Goal: Task Accomplishment & Management: Complete application form

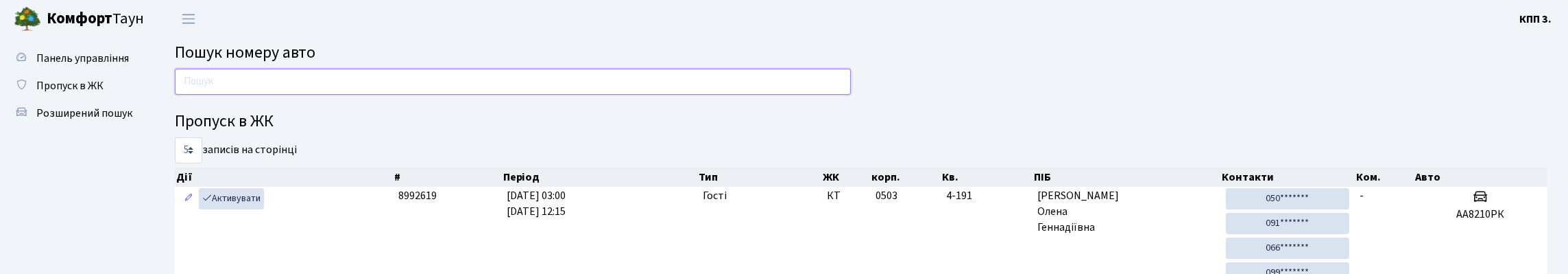
click at [336, 85] on input "text" at bounding box center [513, 81] width 676 height 26
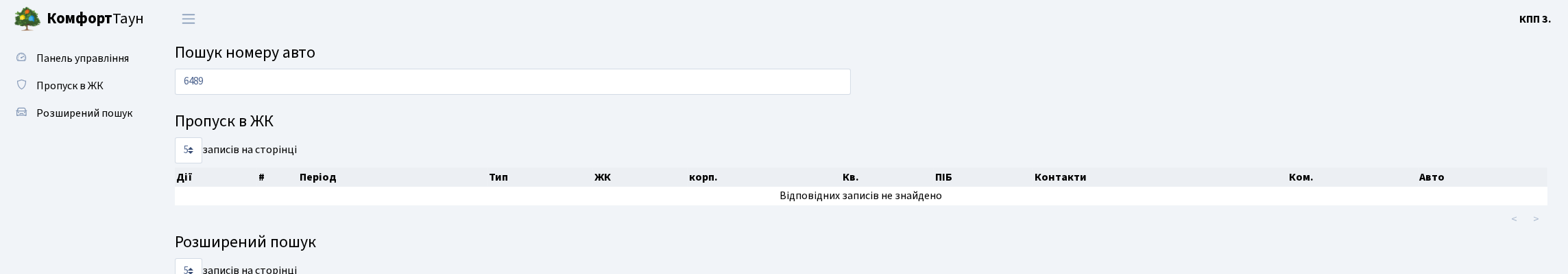
click at [315, 46] on span "Пошук номеру авто" at bounding box center [245, 53] width 141 height 24
click at [318, 40] on main "Пошук номеру авто 6489 Пропуск в ЖК 5 10 25 50 записів на сторінці Дії # Період…" at bounding box center [861, 237] width 1414 height 398
click at [225, 93] on input "6489" at bounding box center [513, 81] width 676 height 26
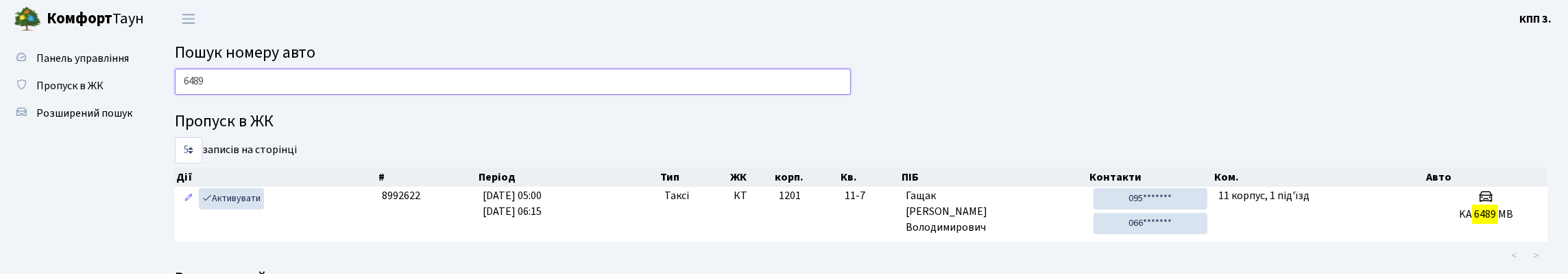
click at [253, 94] on input "6489" at bounding box center [513, 81] width 676 height 26
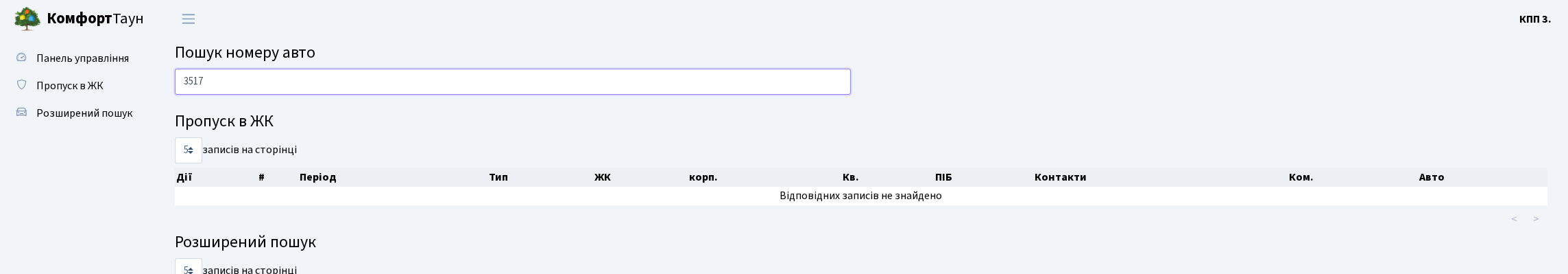
click at [372, 94] on input "3517" at bounding box center [513, 81] width 676 height 26
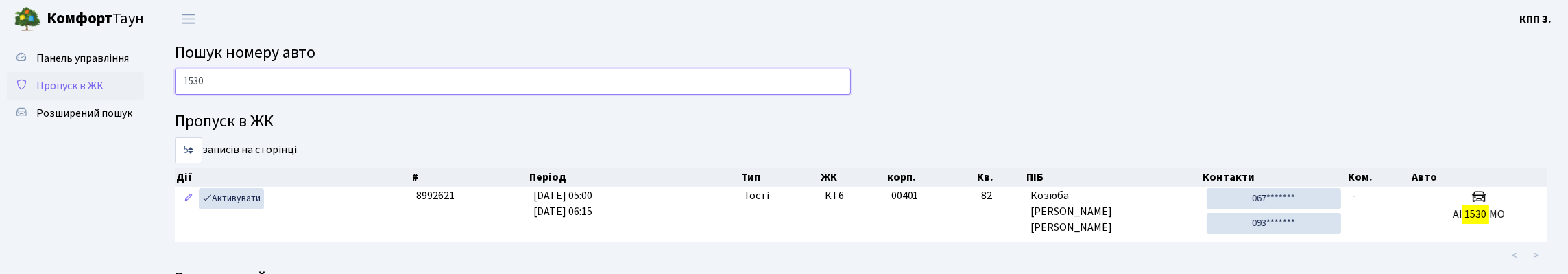
type input "1530"
click at [84, 94] on span "Пропуск в ЖК" at bounding box center [70, 85] width 67 height 15
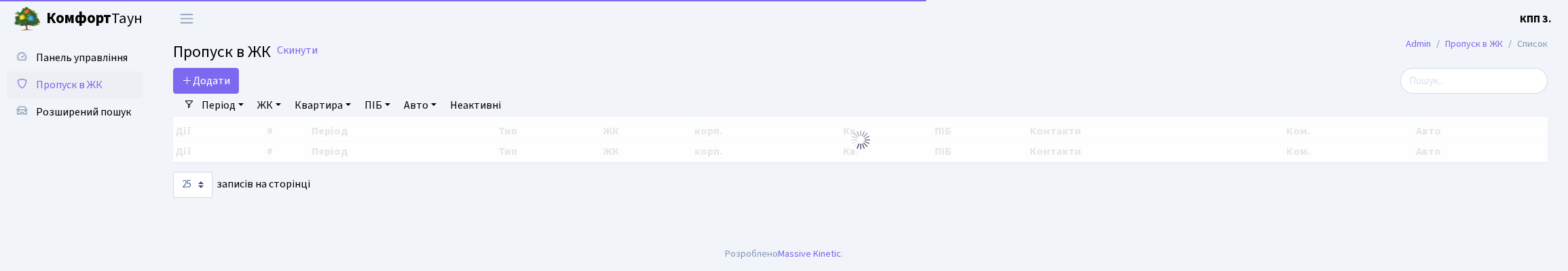
select select "25"
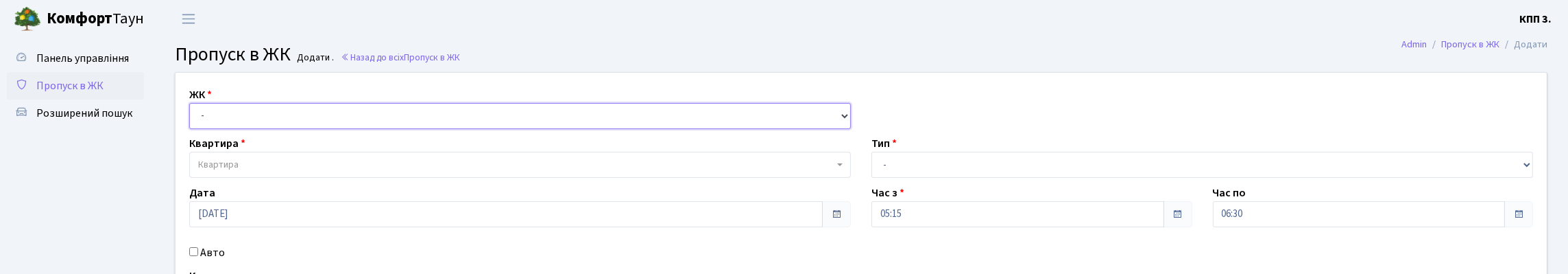
click at [205, 123] on select "- КТ, вул. Регенераторна, 4 КТ2, просп. Соборності, 17 КТ3, вул. Березнева, 16 …" at bounding box center [520, 116] width 661 height 26
select select "271"
click at [193, 119] on select "- КТ, вул. Регенераторна, 4 КТ2, просп. Соборності, 17 КТ3, вул. Березнева, 16 …" at bounding box center [520, 116] width 661 height 26
select select
click at [225, 172] on span "Квартира" at bounding box center [219, 164] width 41 height 14
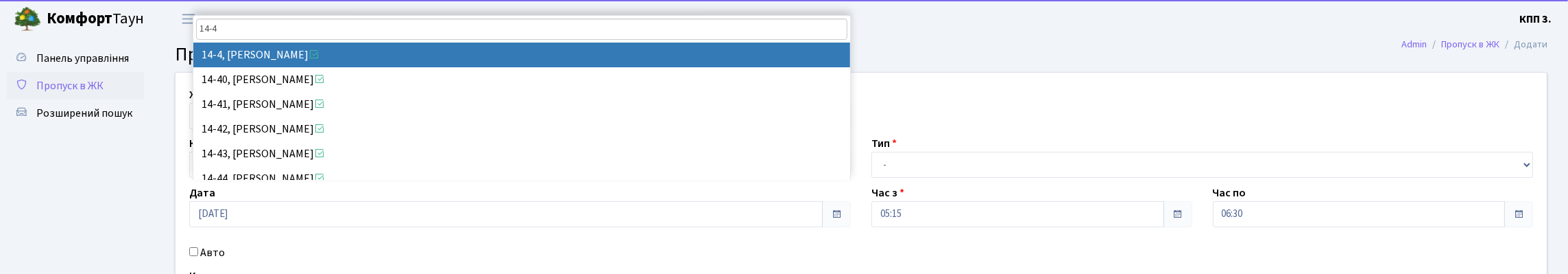
type input "14-4"
select select "7381"
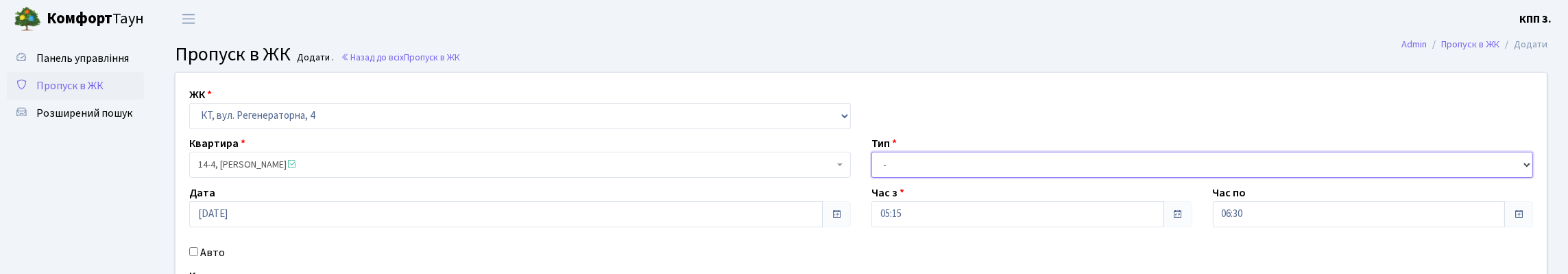
click at [945, 178] on select "- Доставка Таксі Гості Сервіс" at bounding box center [1202, 164] width 661 height 26
select select "3"
click at [871, 178] on select "- Доставка Таксі Гості Сервіс" at bounding box center [1202, 164] width 661 height 26
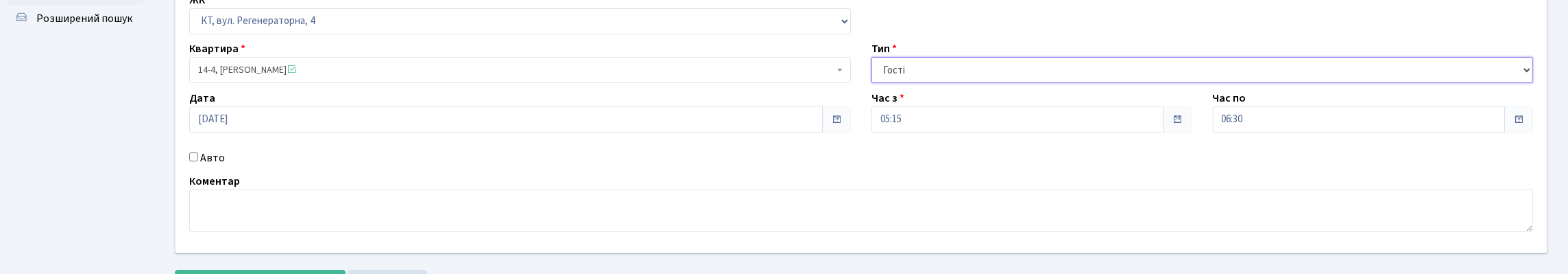
scroll to position [137, 0]
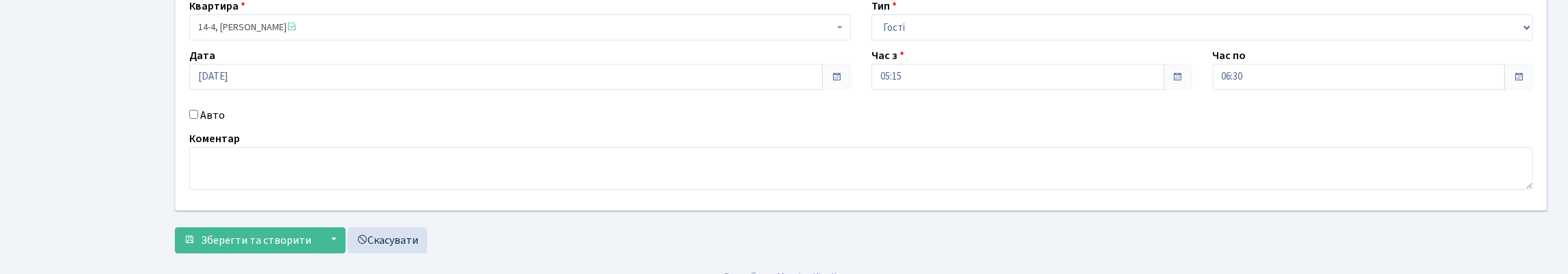
click at [223, 124] on label "Авто" at bounding box center [212, 115] width 24 height 16
click at [198, 119] on input "Авто" at bounding box center [193, 114] width 9 height 9
checkbox input "true"
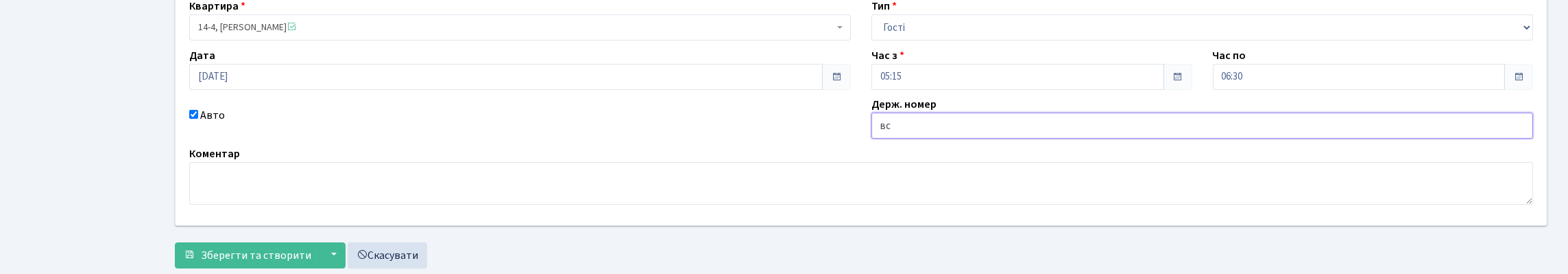
type input "в"
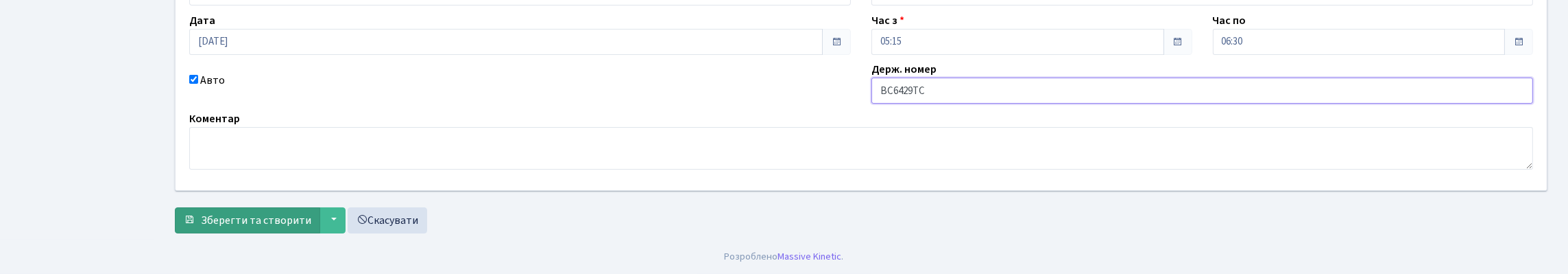
scroll to position [265, 0]
type input "ВС6429ТС"
click at [204, 228] on button "Зберегти та створити" at bounding box center [247, 220] width 145 height 26
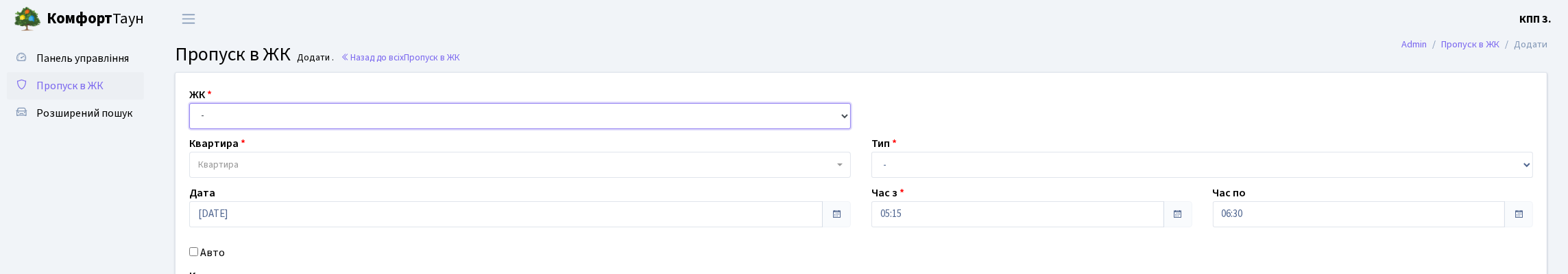
click at [226, 129] on select "- КТ, вул. Регенераторна, 4 КТ2, просп. Соборності, 17 КТ3, вул. Березнева, 16 …" at bounding box center [520, 116] width 661 height 26
select select "271"
click at [193, 119] on select "- КТ, вул. Регенераторна, 4 КТ2, просп. Соборності, 17 КТ3, вул. Березнева, 16 …" at bounding box center [520, 116] width 661 height 26
select select
click at [245, 178] on span "Квартира" at bounding box center [520, 164] width 661 height 26
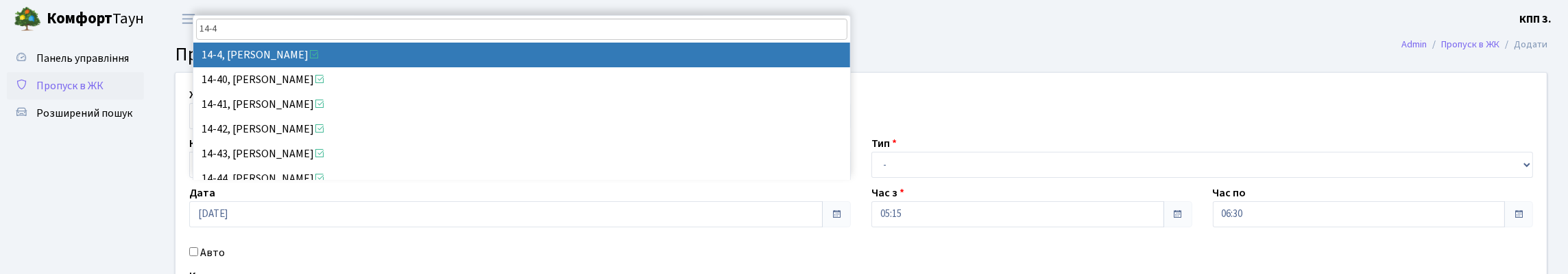
type input "14-4"
select select "7381"
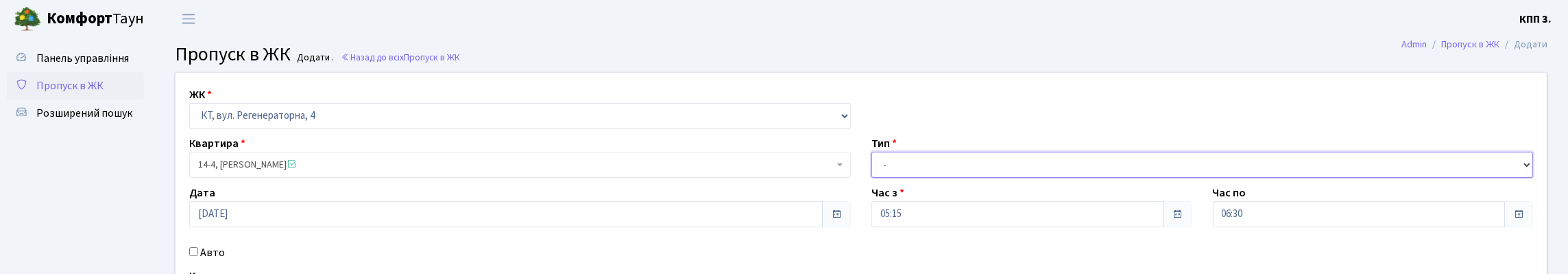
click at [912, 178] on select "- Доставка Таксі Гості Сервіс" at bounding box center [1202, 164] width 661 height 26
select select "2"
click at [871, 178] on select "- Доставка Таксі Гості Сервіс" at bounding box center [1202, 164] width 661 height 26
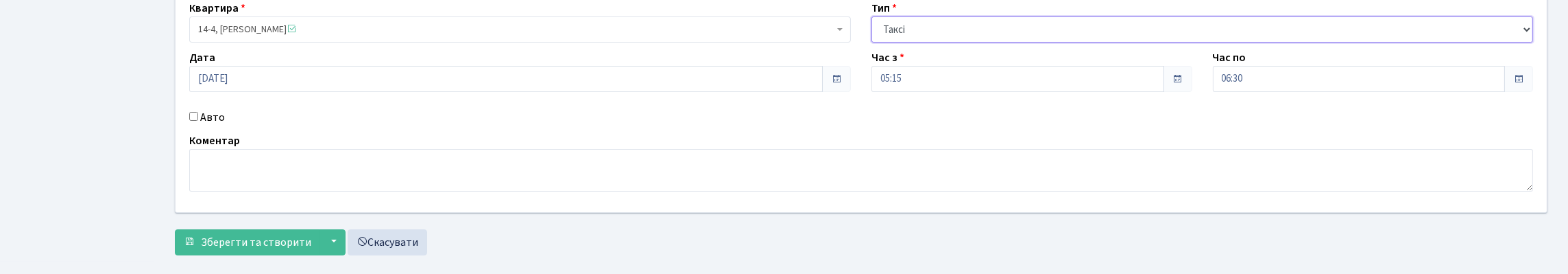
scroll to position [137, 0]
click at [201, 124] on div "Авто" at bounding box center [520, 115] width 682 height 16
click at [212, 124] on label "Авто" at bounding box center [212, 115] width 24 height 16
click at [198, 119] on input "Авто" at bounding box center [193, 114] width 9 height 9
checkbox input "true"
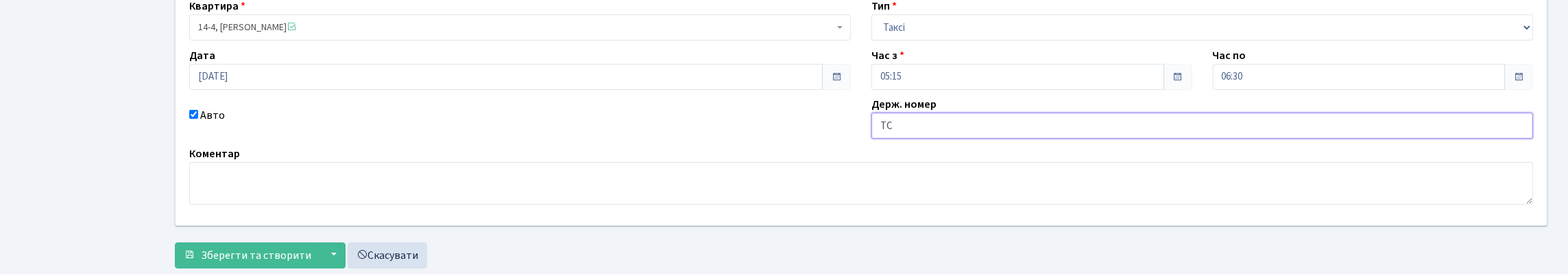
type input "Т"
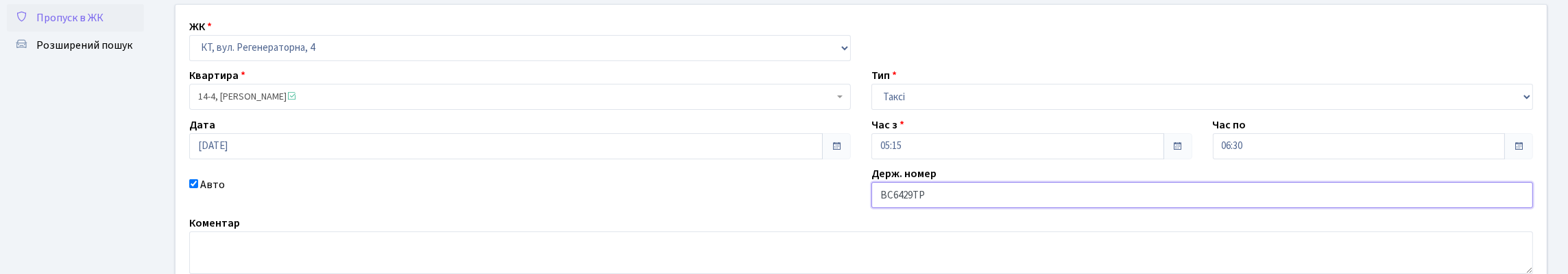
scroll to position [265, 0]
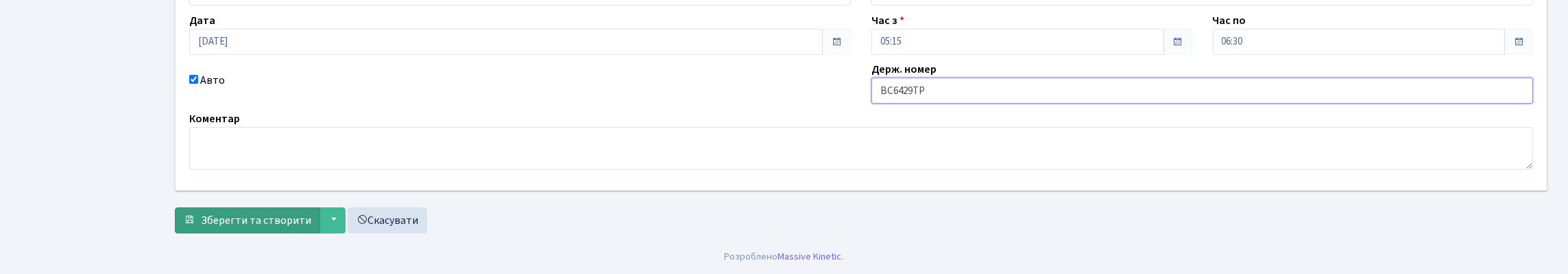
type input "ВС6429ТР"
click at [274, 213] on span "Зберегти та створити" at bounding box center [256, 220] width 110 height 15
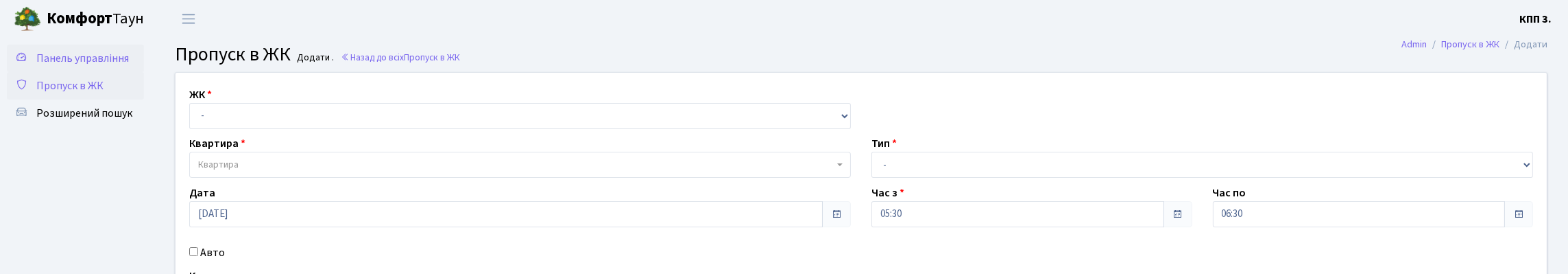
click at [94, 72] on link "Панель управління" at bounding box center [75, 59] width 137 height 28
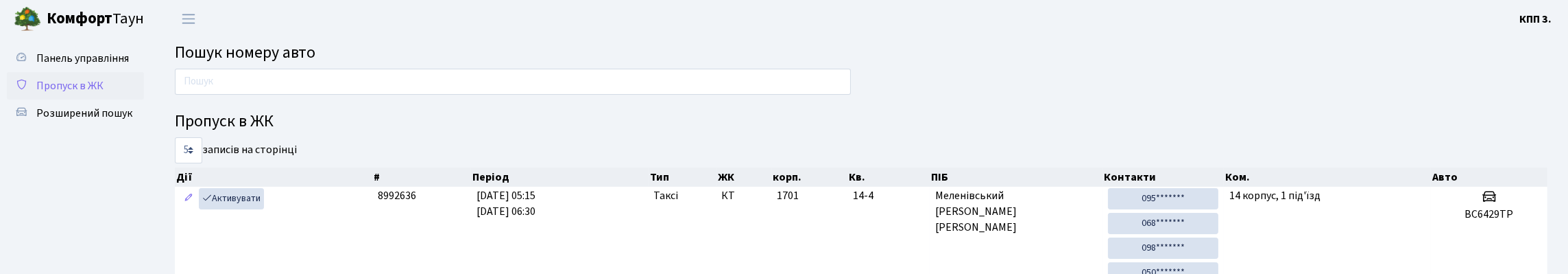
click at [103, 94] on span "Пропуск в ЖК" at bounding box center [70, 85] width 67 height 15
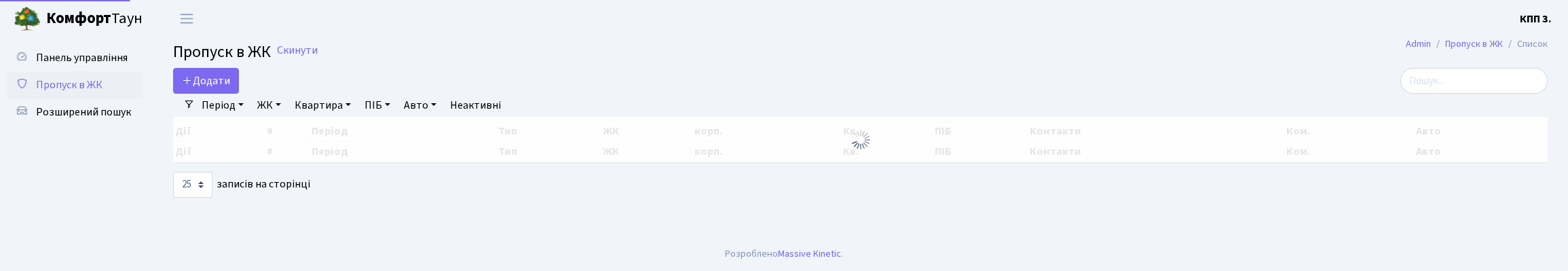
select select "25"
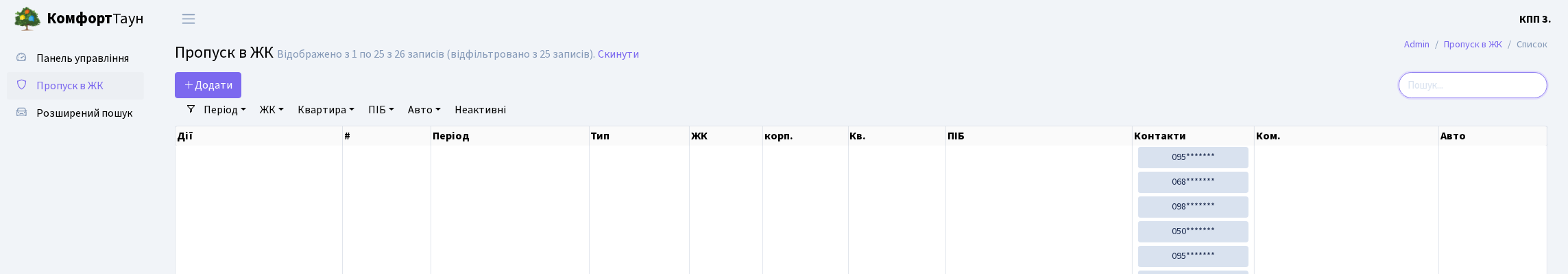
click at [1414, 94] on input "search" at bounding box center [1472, 85] width 149 height 26
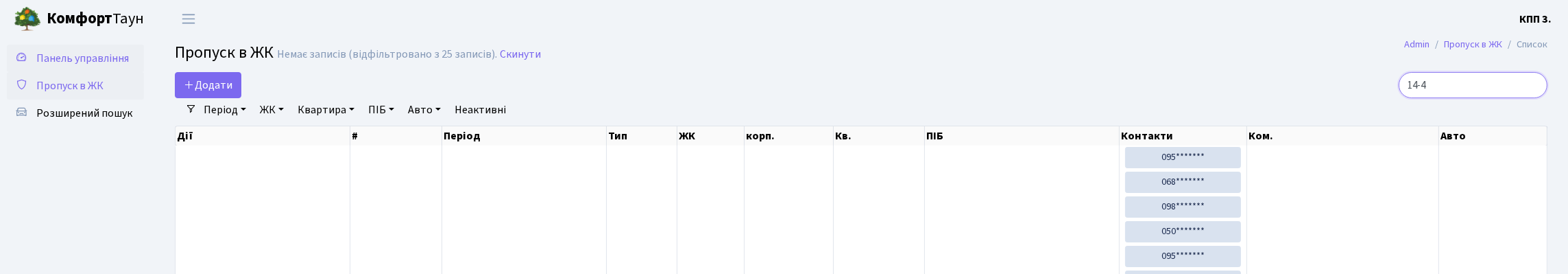
type input "14-4"
click at [63, 50] on span "Панель управління" at bounding box center [83, 58] width 93 height 15
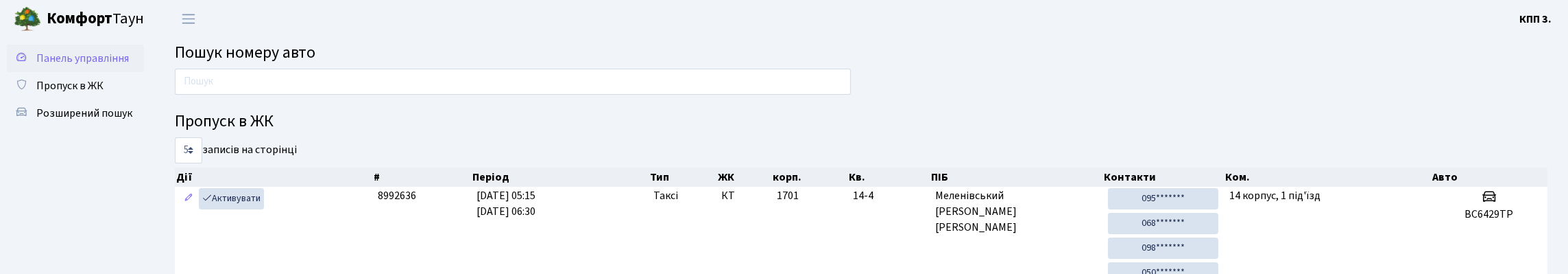
click at [72, 66] on span "Панель управління" at bounding box center [83, 58] width 93 height 15
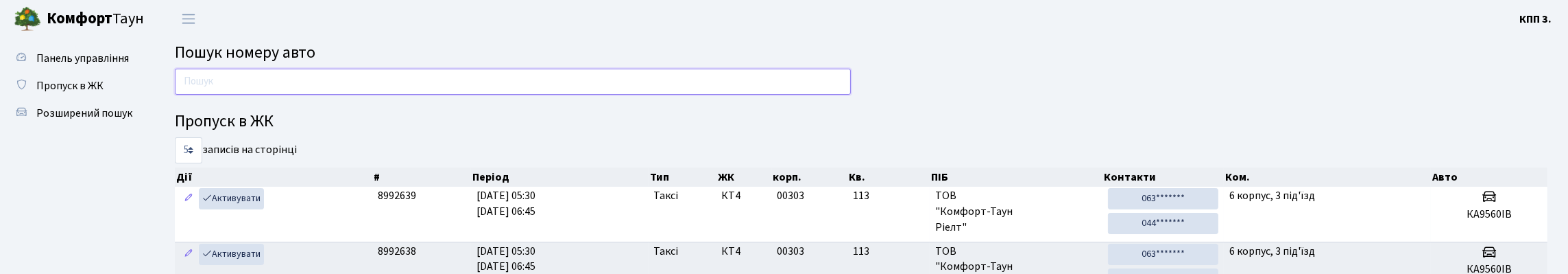
click at [203, 86] on input "text" at bounding box center [513, 81] width 676 height 26
click at [298, 94] on input "text" at bounding box center [513, 81] width 676 height 26
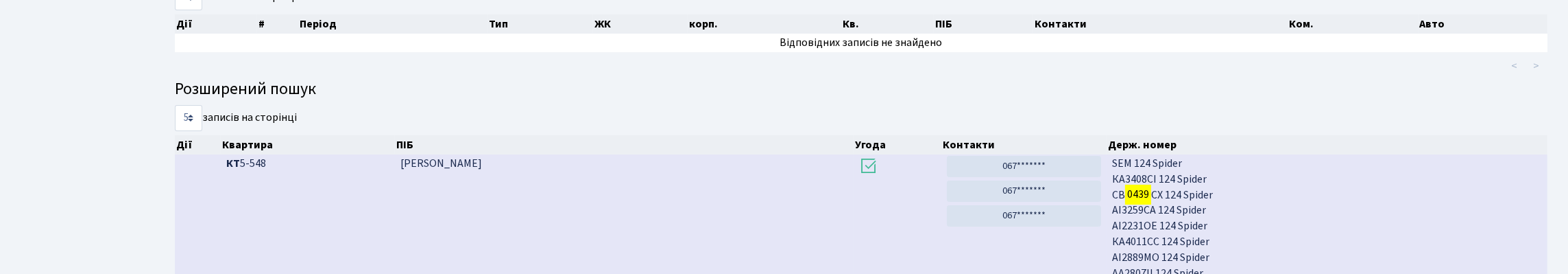
scroll to position [29, 0]
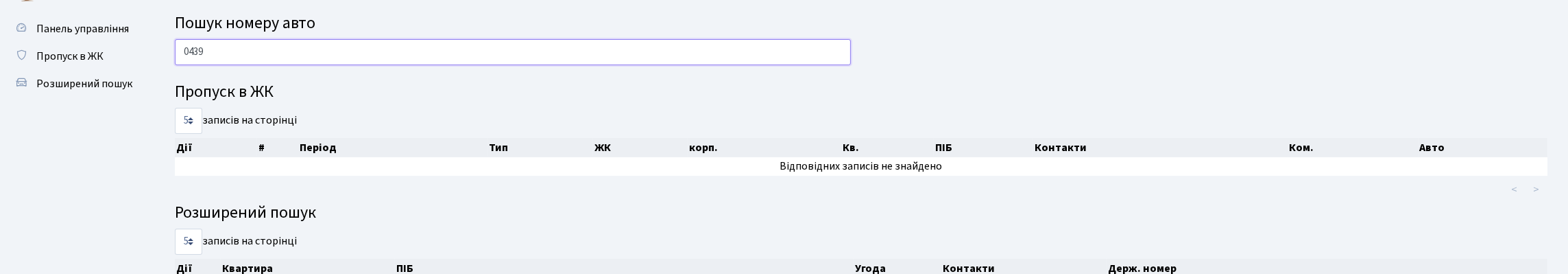
click at [190, 65] on input "0439" at bounding box center [513, 52] width 676 height 26
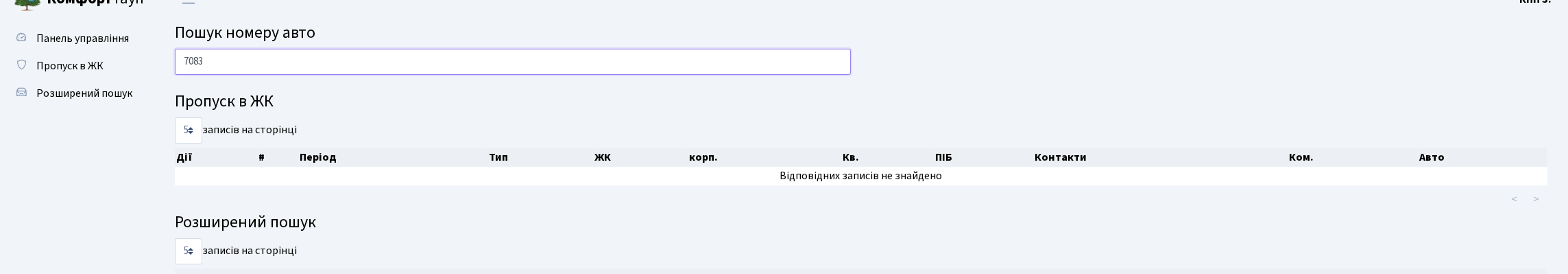
scroll to position [0, 0]
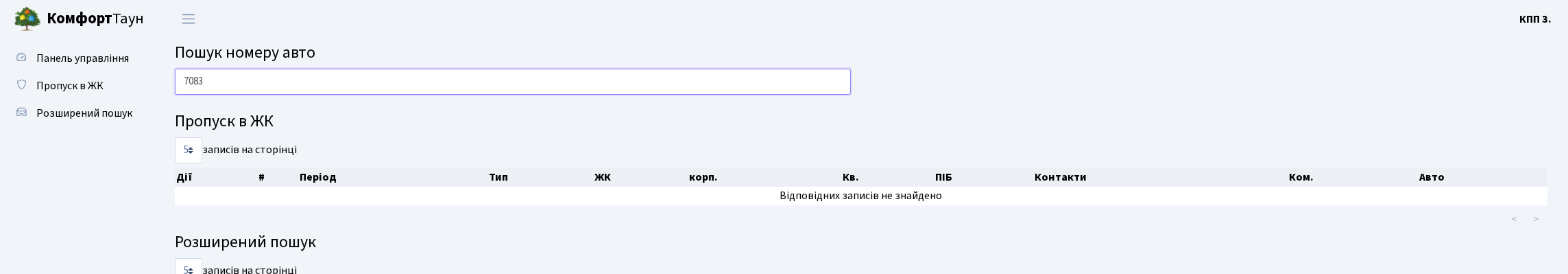
type input "7083"
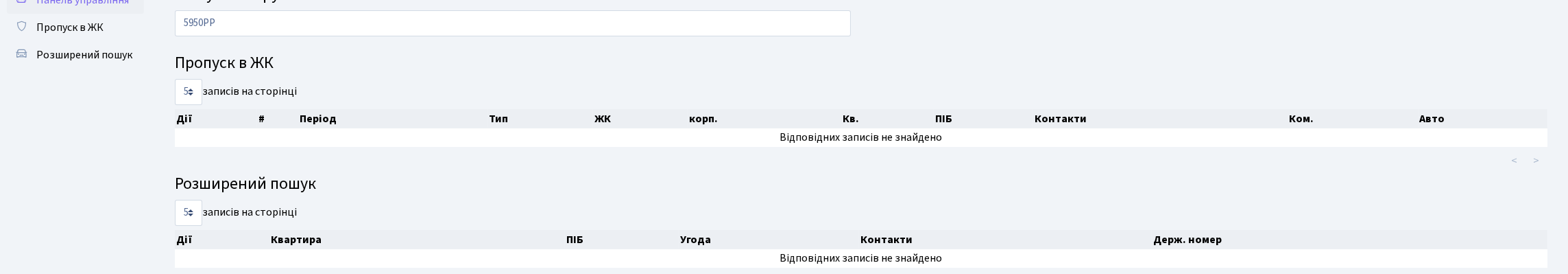
click at [63, 7] on span "Панель управління" at bounding box center [83, 0] width 93 height 15
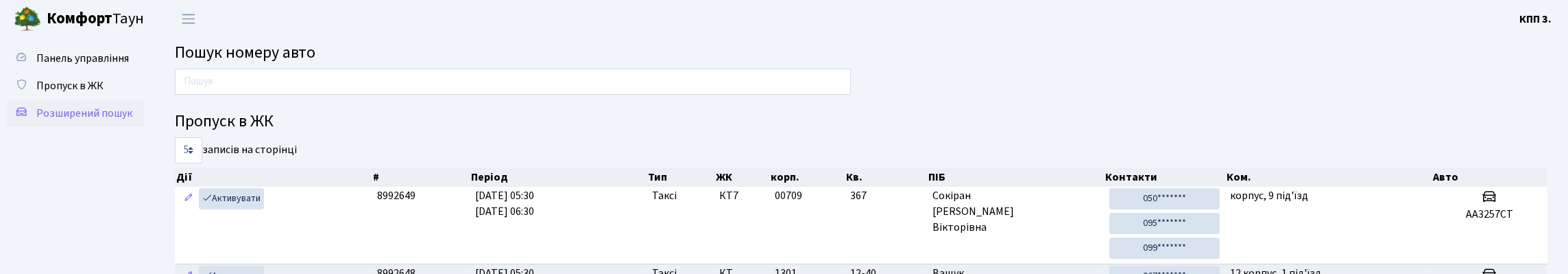
click at [76, 66] on span "Панель управління" at bounding box center [83, 58] width 93 height 15
drag, startPoint x: 0, startPoint y: 0, endPoint x: 76, endPoint y: 86, distance: 114.8
click at [76, 66] on span "Панель управління" at bounding box center [83, 58] width 93 height 15
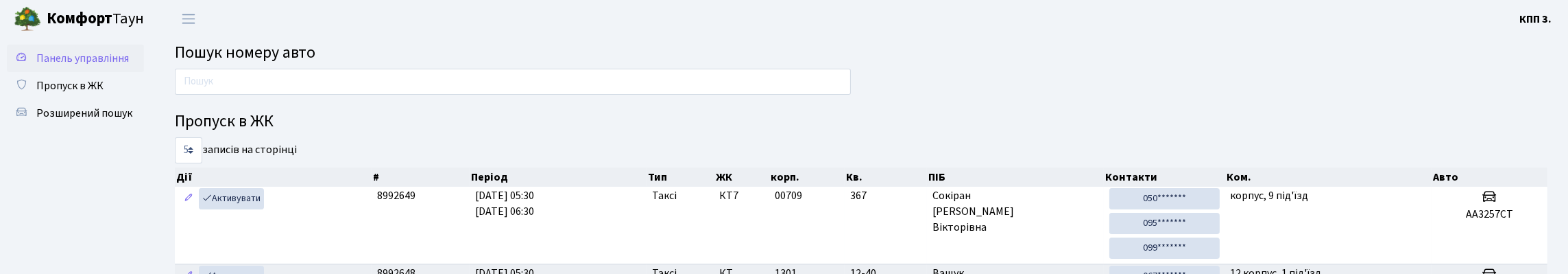
click at [46, 66] on span "Панель управління" at bounding box center [83, 58] width 93 height 15
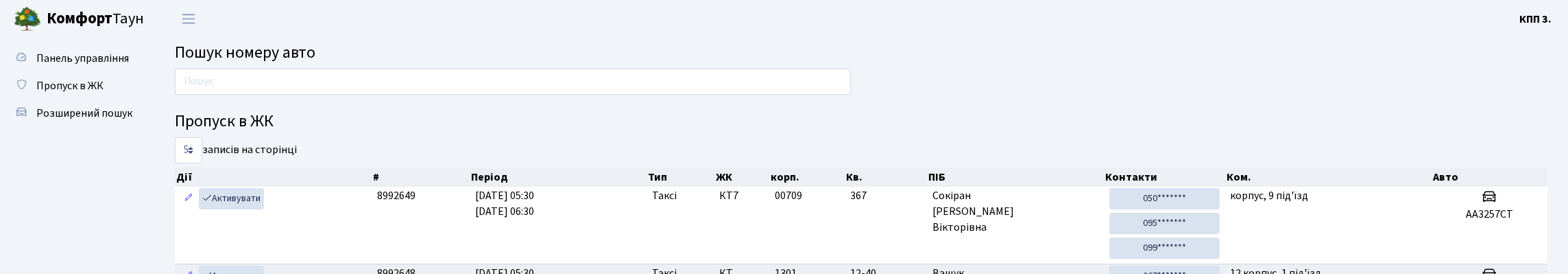
click at [46, 66] on span "Панель управління" at bounding box center [83, 58] width 93 height 15
click at [38, 66] on span "Панель управління" at bounding box center [83, 58] width 93 height 15
click at [37, 69] on link "Панель управління" at bounding box center [75, 59] width 137 height 28
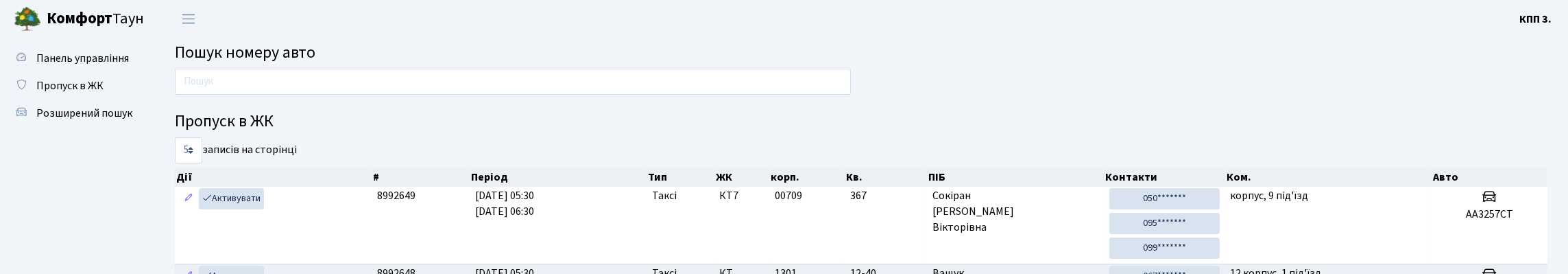
click at [37, 69] on link "Панель управління" at bounding box center [75, 59] width 137 height 28
click at [46, 51] on span "Панель управління" at bounding box center [83, 58] width 93 height 15
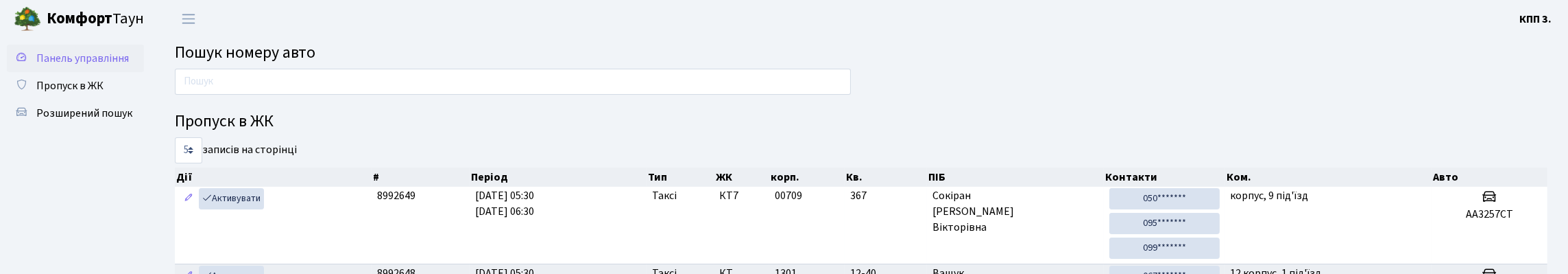
click at [46, 66] on span "Панель управління" at bounding box center [83, 58] width 93 height 15
click at [123, 51] on link "Панель управління" at bounding box center [75, 59] width 137 height 28
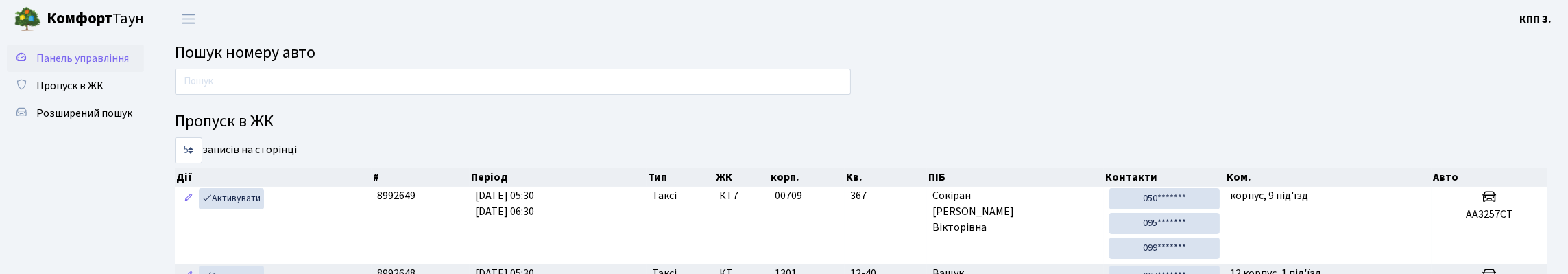
click at [102, 61] on link "Панель управління" at bounding box center [75, 59] width 137 height 28
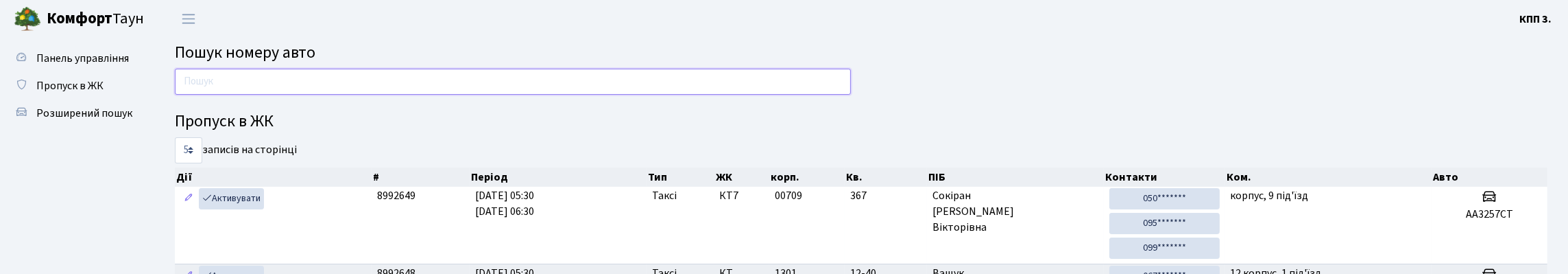
click at [231, 82] on input "text" at bounding box center [513, 81] width 676 height 26
type input "7013"
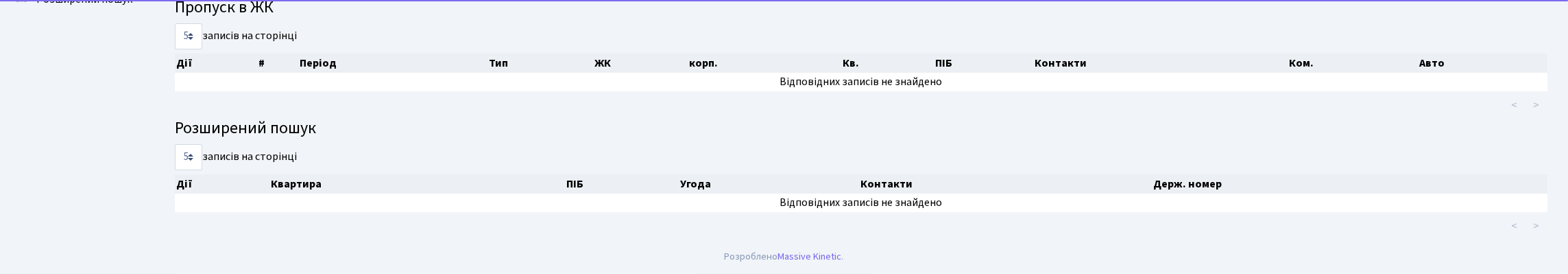
scroll to position [186, 0]
